Goal: Navigation & Orientation: Find specific page/section

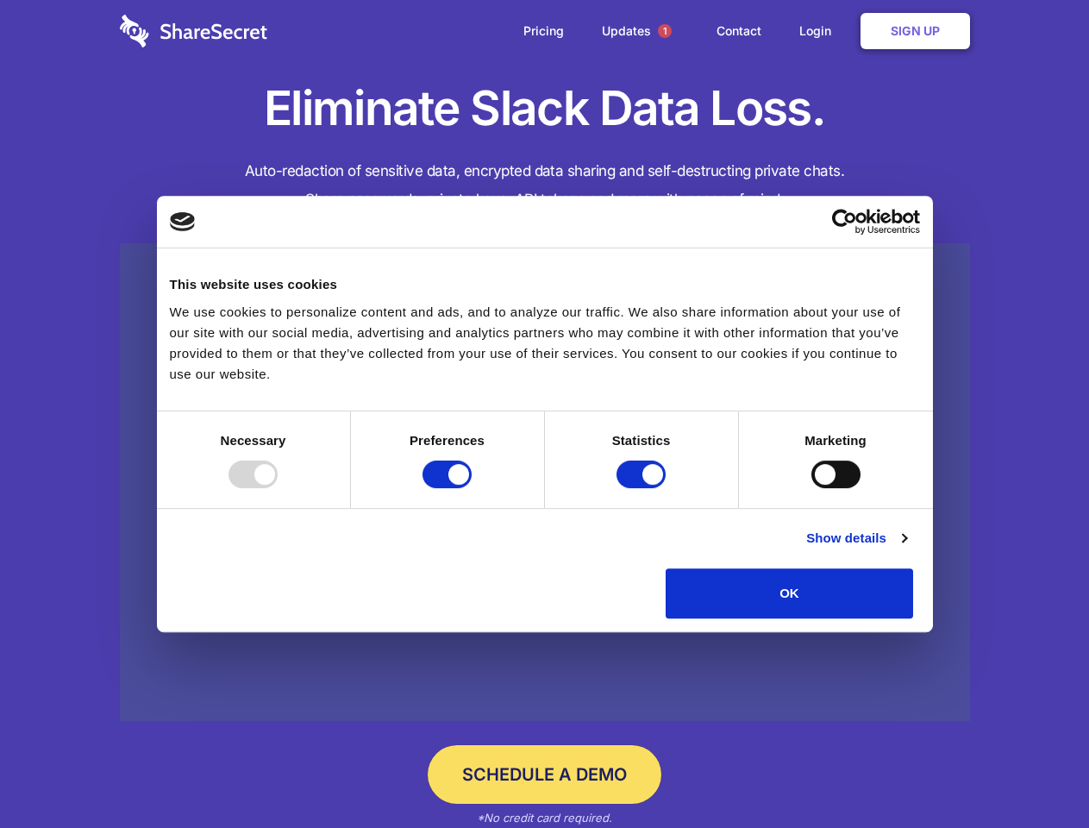
click at [278, 488] on div at bounding box center [252, 474] width 49 height 28
click at [472, 488] on input "Preferences" at bounding box center [447, 474] width 49 height 28
click at [643, 488] on input "Statistics" at bounding box center [641, 474] width 49 height 28
click at [811, 488] on input "Marketing" at bounding box center [835, 474] width 49 height 28
checkbox input "false"
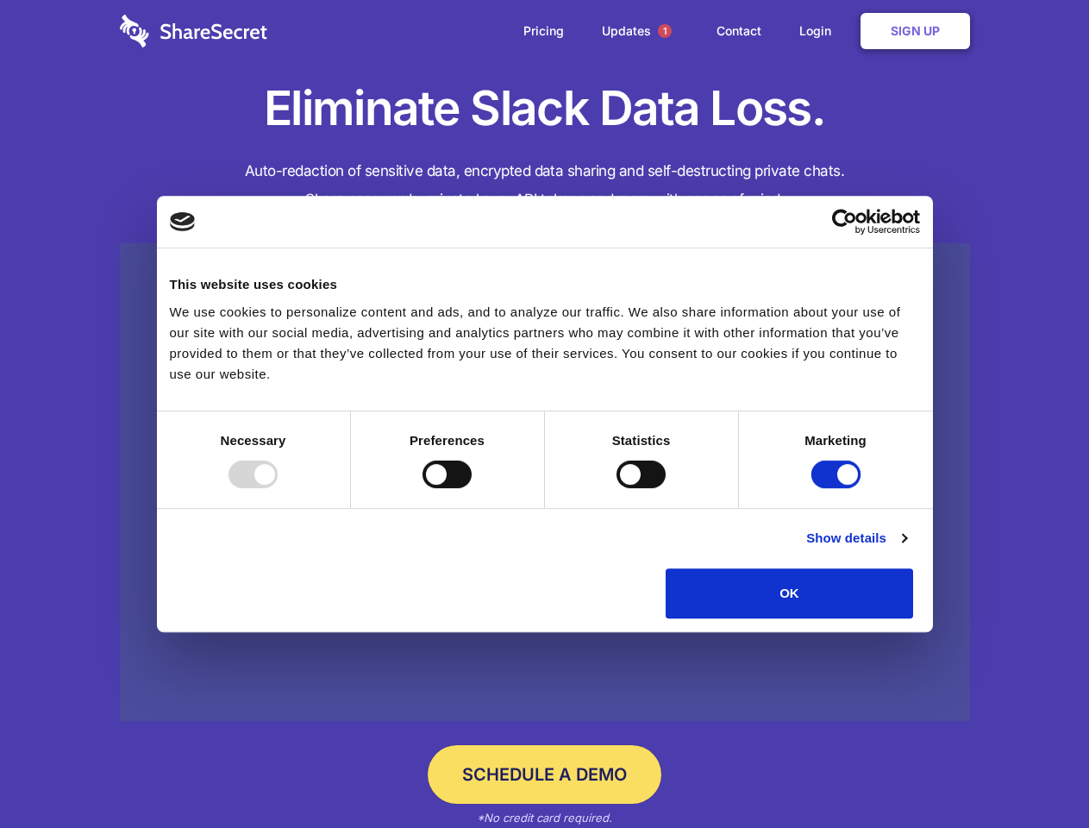
checkbox input "false"
checkbox input "true"
click at [906, 548] on link "Show details" at bounding box center [856, 538] width 100 height 21
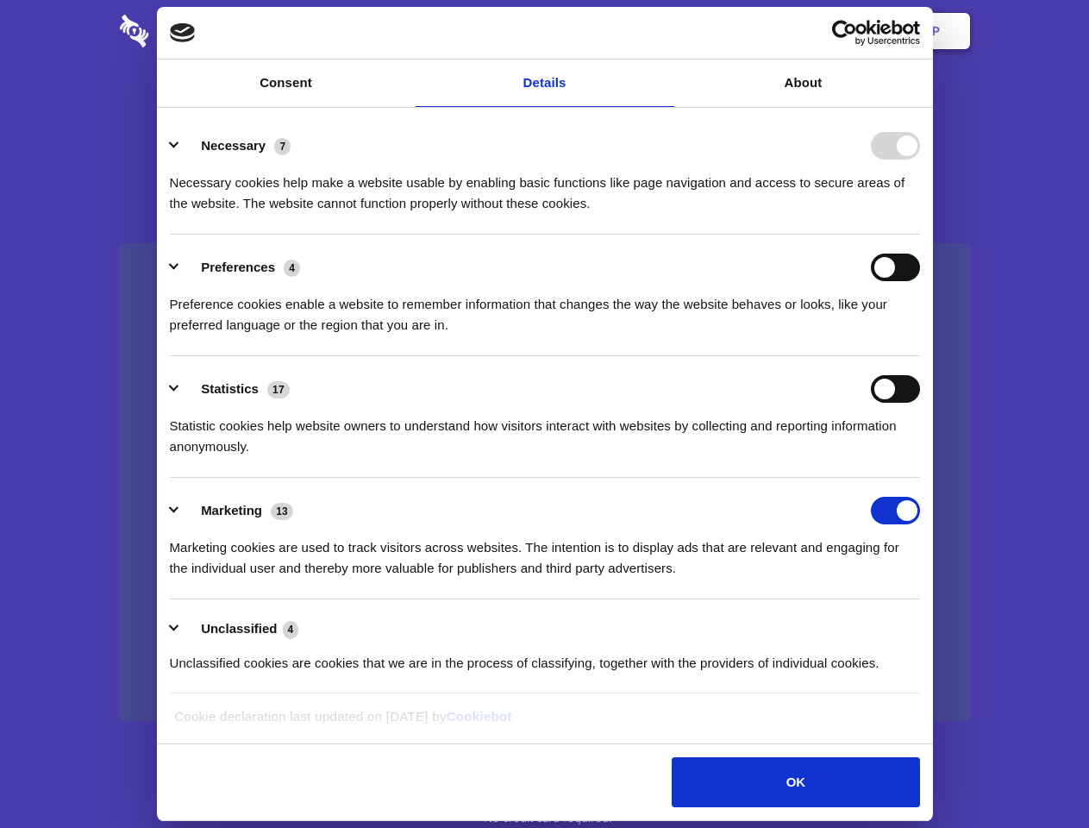
click at [920, 235] on li "Necessary 7 Necessary cookies help make a website usable by enabling basic func…" at bounding box center [545, 174] width 750 height 122
click at [664, 31] on span "1" at bounding box center [665, 31] width 14 height 14
